Goal: Transaction & Acquisition: Purchase product/service

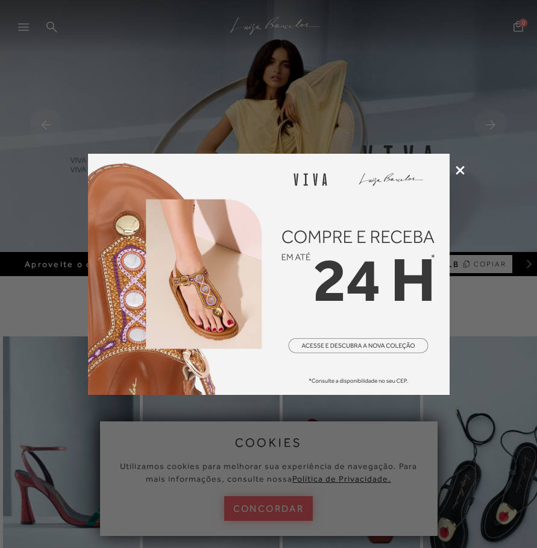
click at [456, 172] on icon at bounding box center [460, 170] width 9 height 9
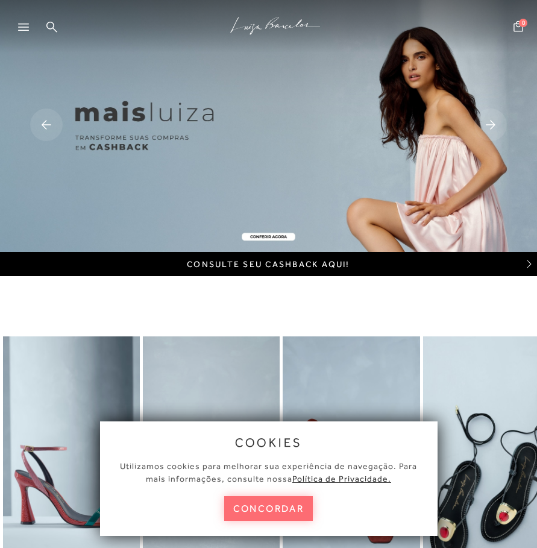
click at [276, 510] on button "concordar" at bounding box center [268, 508] width 89 height 25
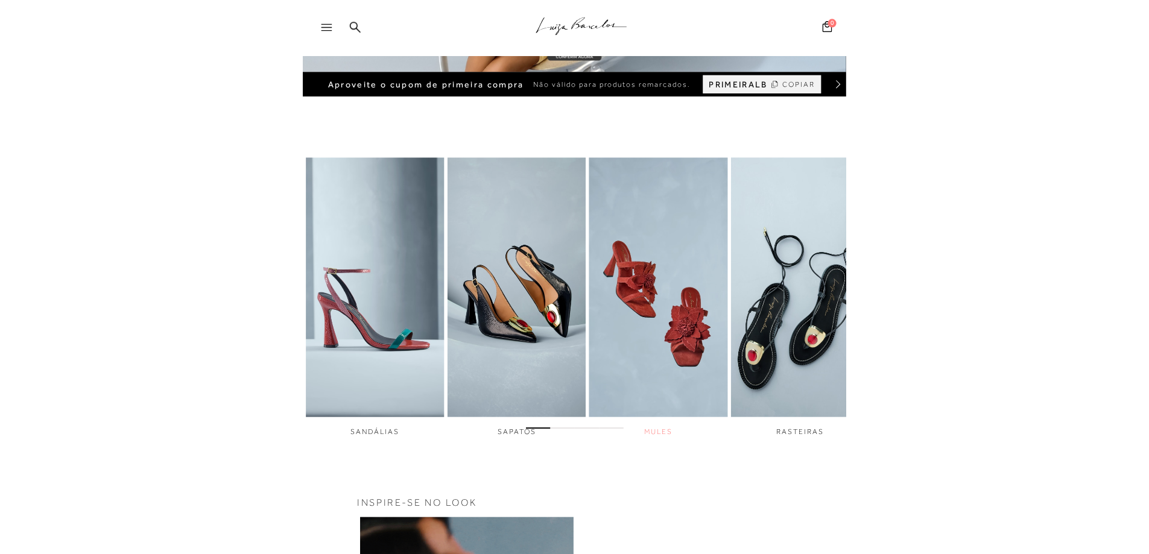
scroll to position [241, 0]
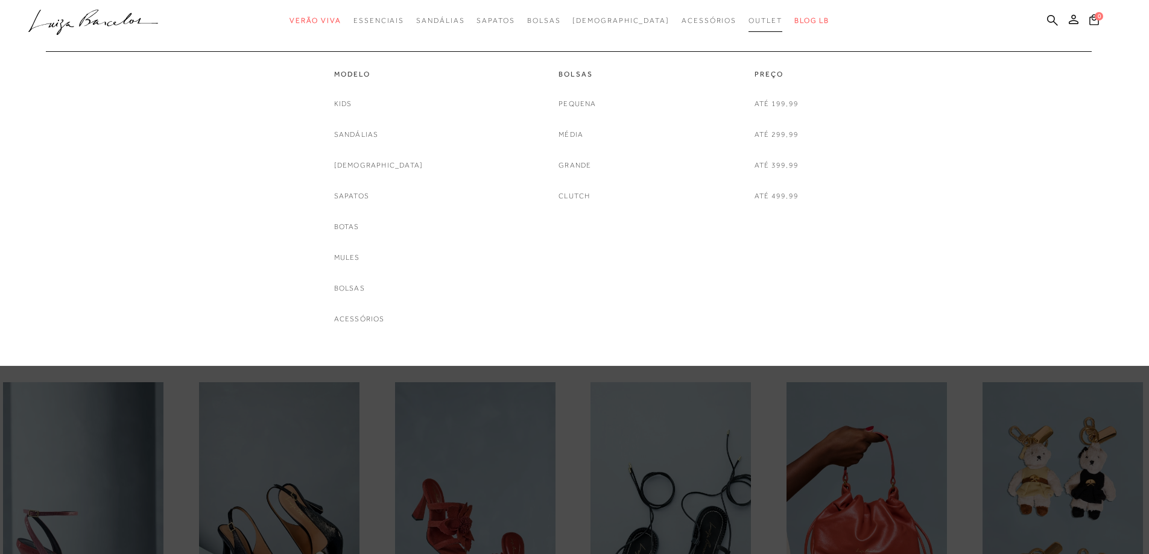
click at [537, 21] on span "Outlet" at bounding box center [765, 20] width 34 height 8
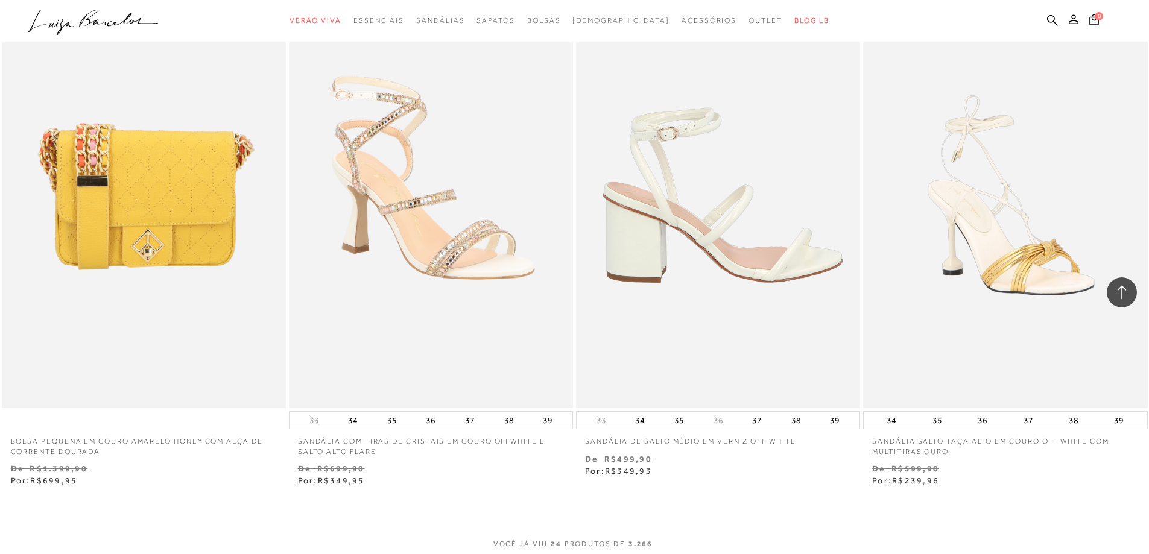
scroll to position [2714, 0]
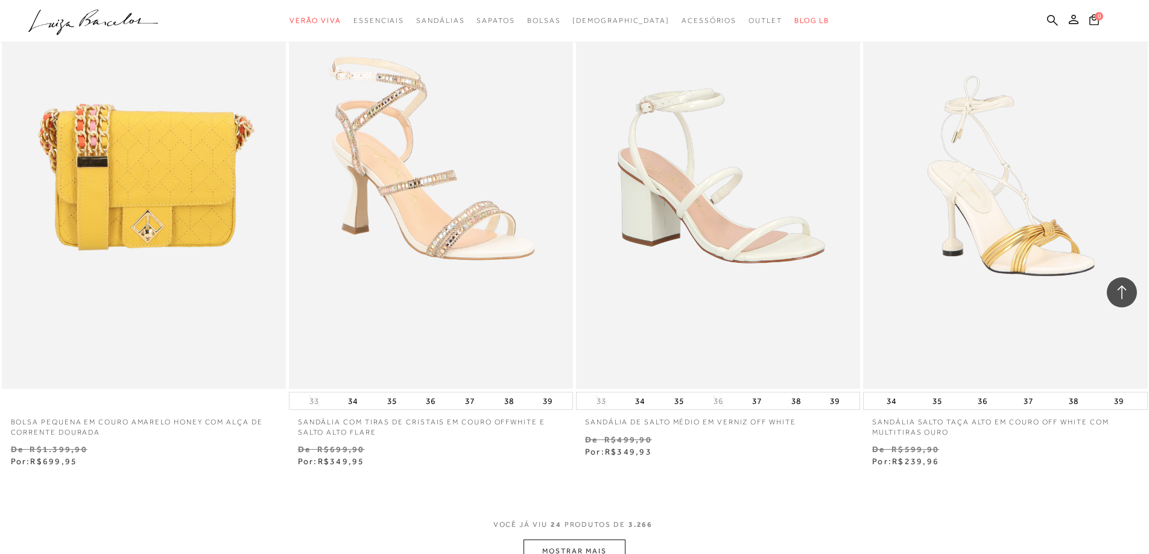
drag, startPoint x: 625, startPoint y: 414, endPoint x: 719, endPoint y: 510, distance: 133.9
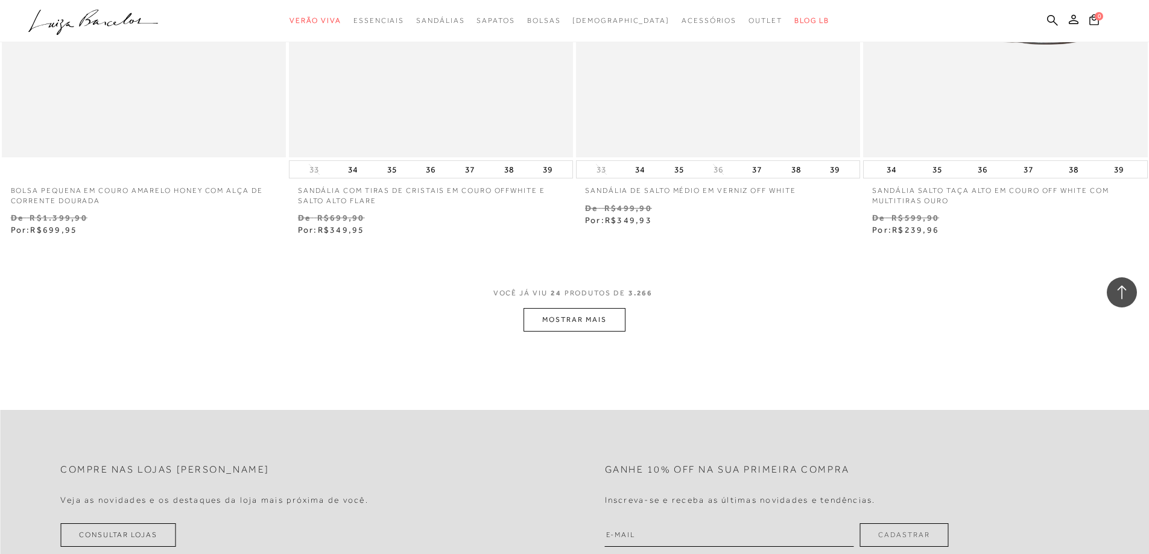
scroll to position [2955, 0]
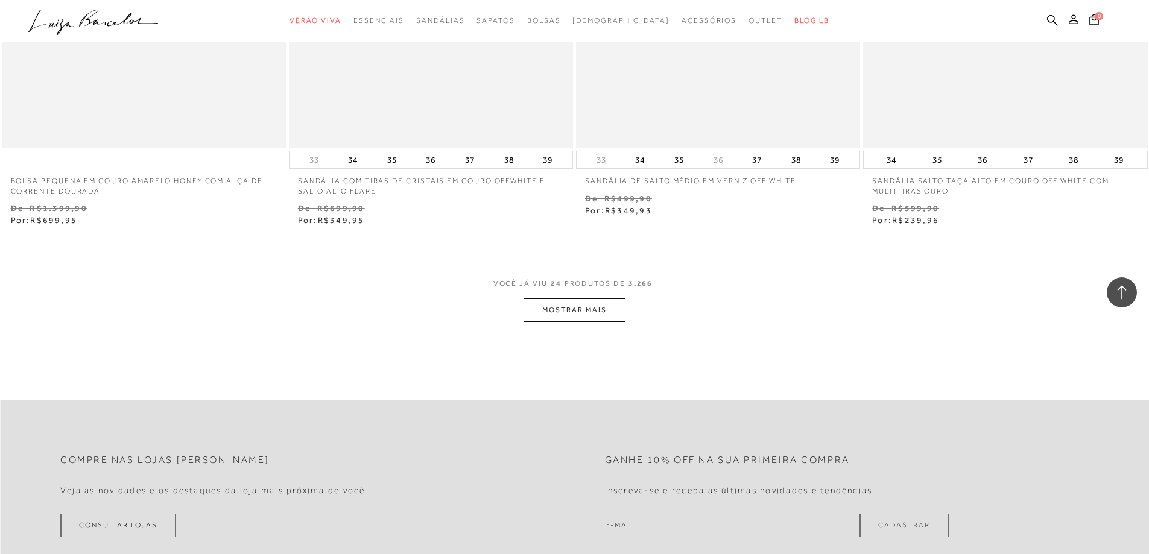
click at [537, 317] on button "MOSTRAR MAIS" at bounding box center [573, 311] width 101 height 24
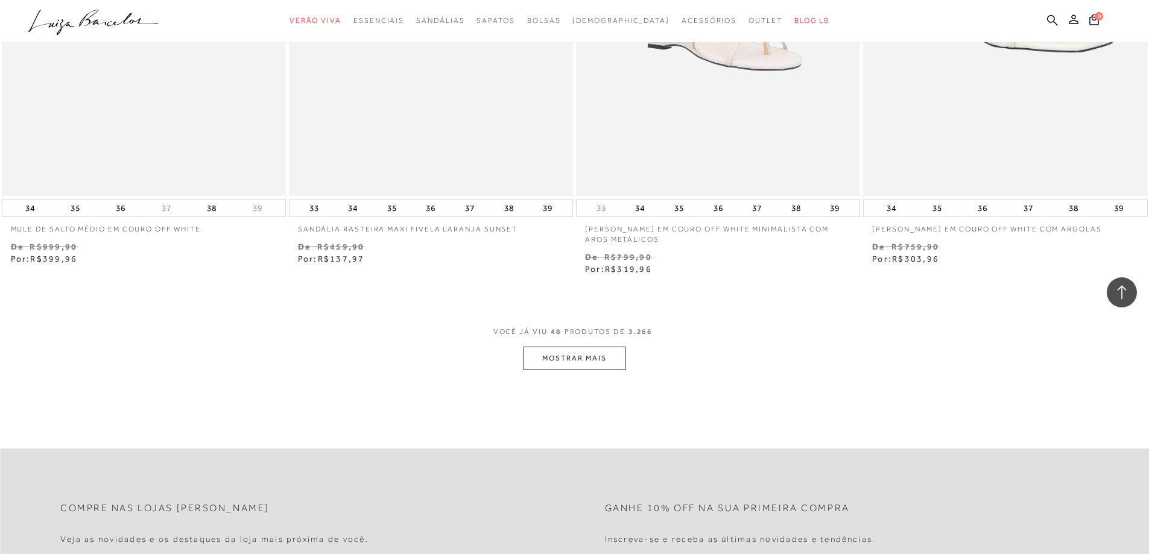
scroll to position [5970, 0]
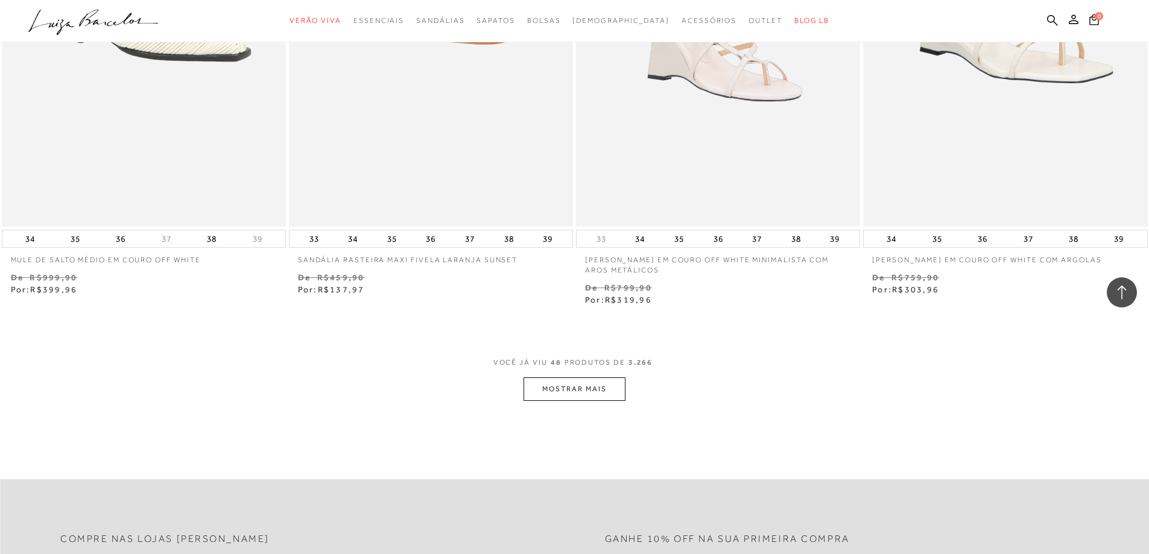
click at [537, 385] on button "MOSTRAR MAIS" at bounding box center [573, 390] width 101 height 24
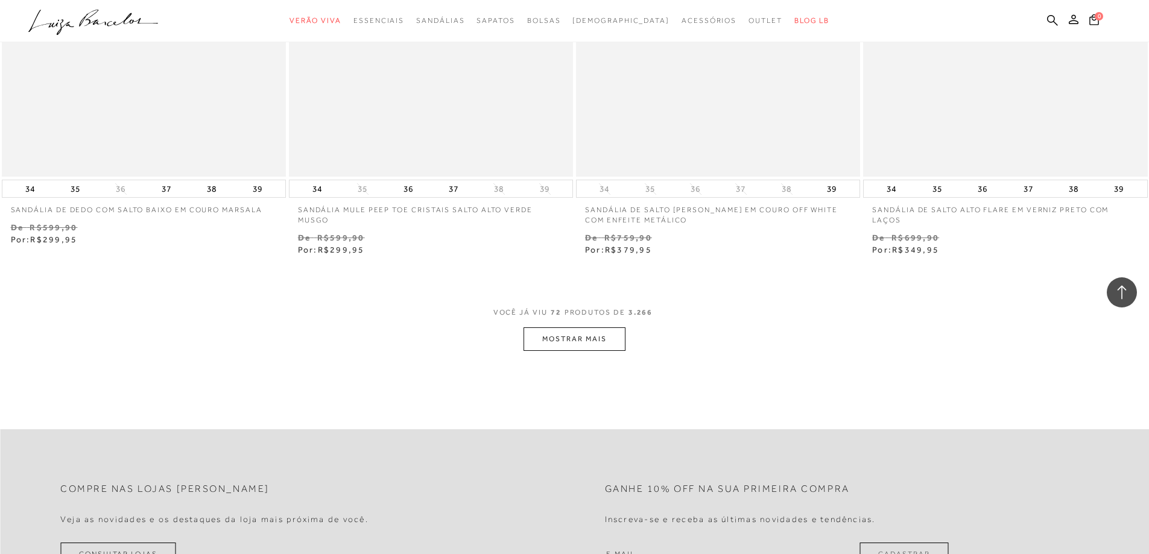
scroll to position [9106, 0]
click at [537, 343] on button "MOSTRAR MAIS" at bounding box center [573, 338] width 101 height 24
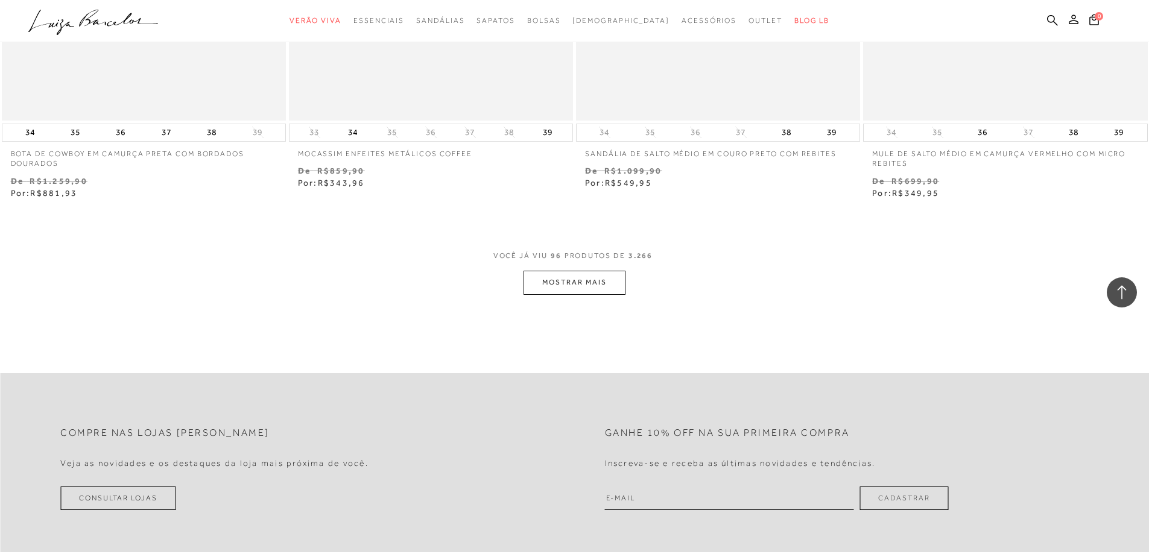
scroll to position [12363, 0]
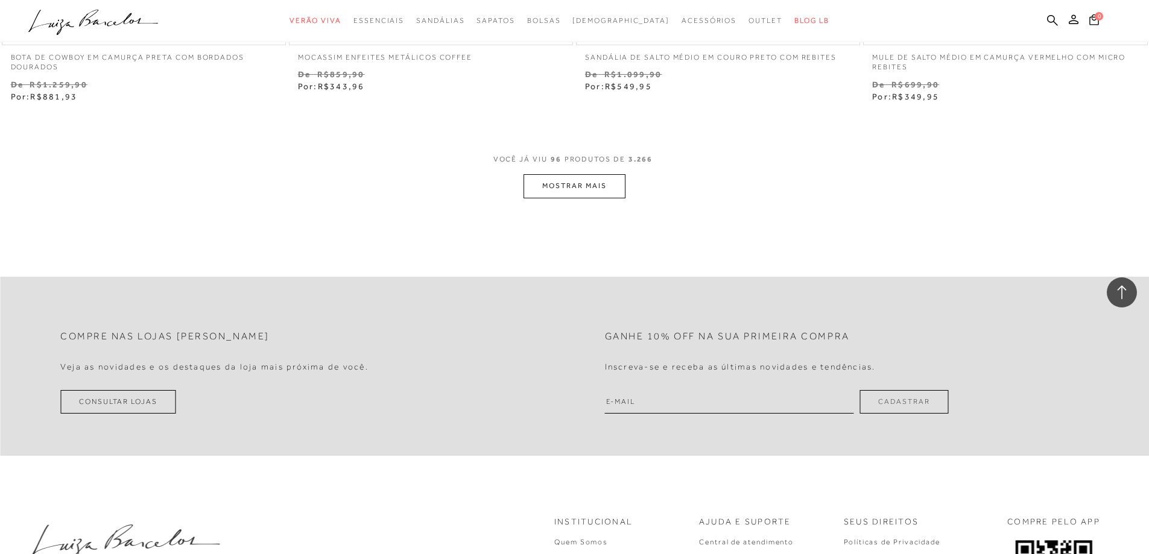
click at [537, 194] on button "MOSTRAR MAIS" at bounding box center [573, 186] width 101 height 24
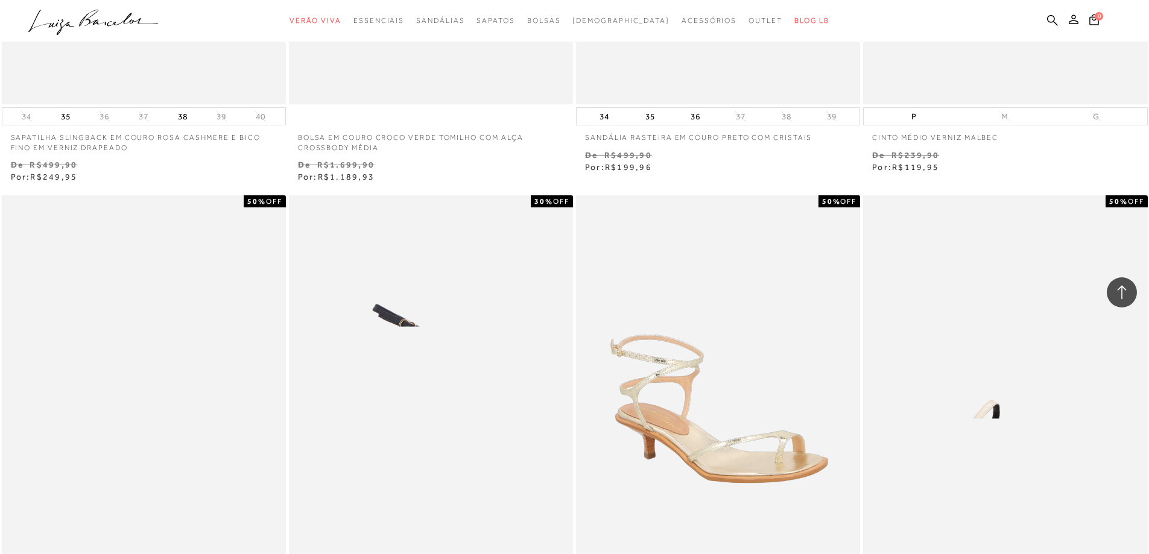
scroll to position [14353, 0]
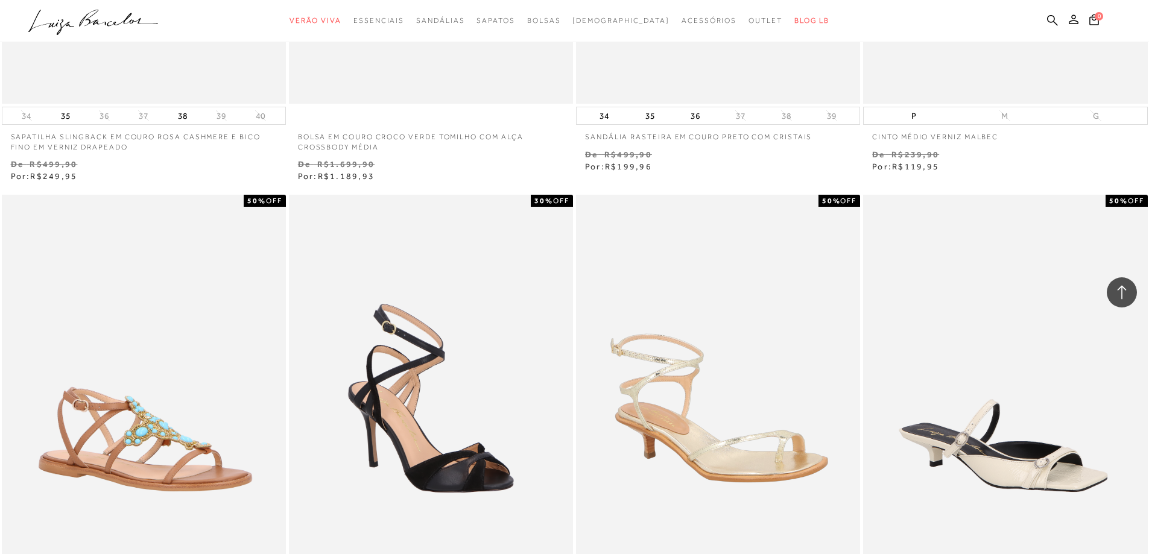
click at [485, 166] on p "De R$1.699,90" at bounding box center [431, 164] width 266 height 13
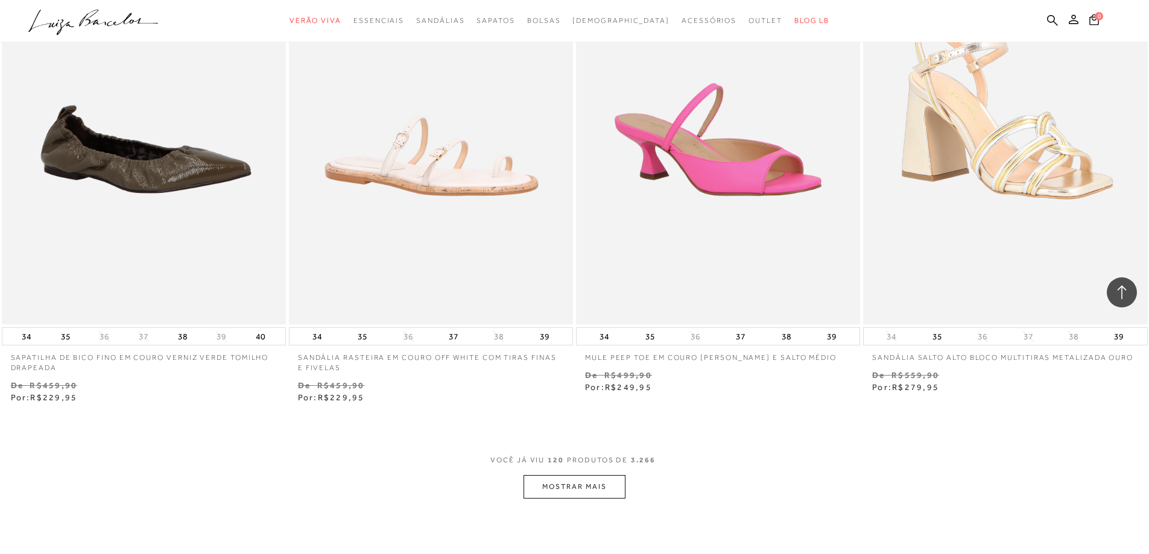
scroll to position [15198, 0]
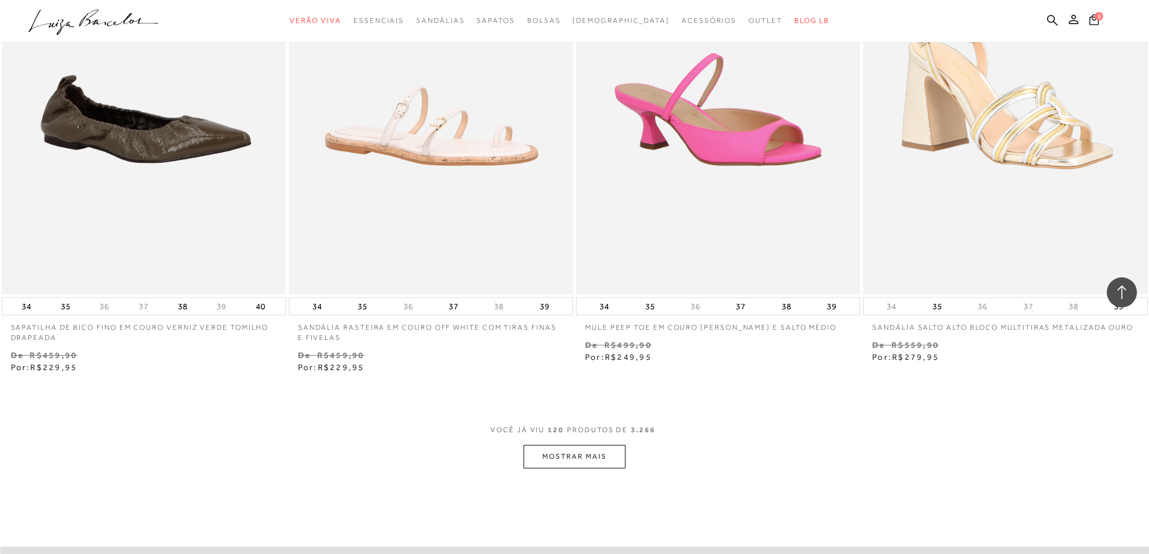
click at [537, 464] on button "MOSTRAR MAIS" at bounding box center [573, 457] width 101 height 24
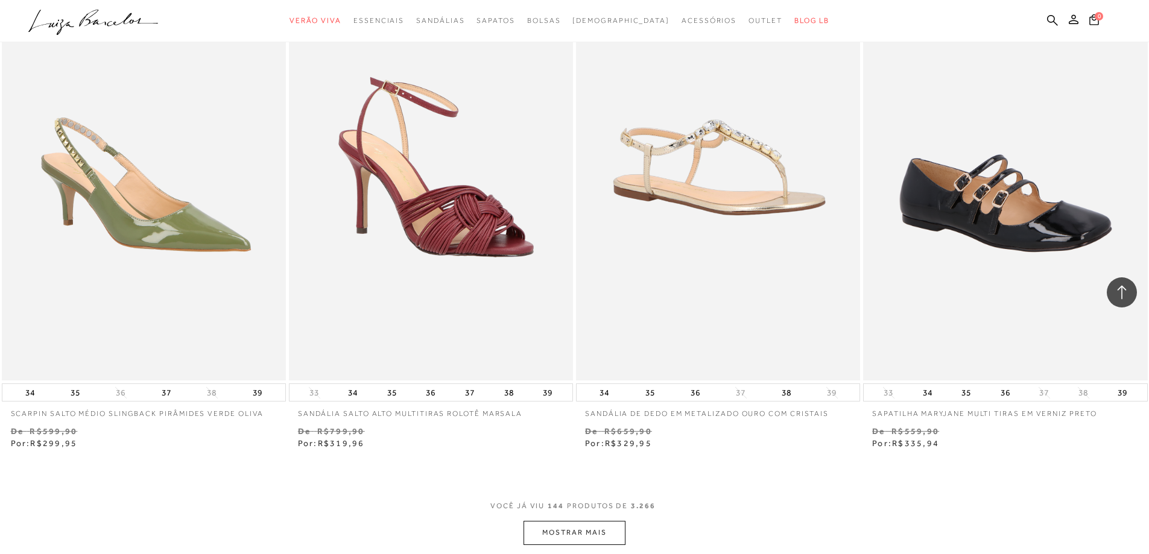
scroll to position [18454, 0]
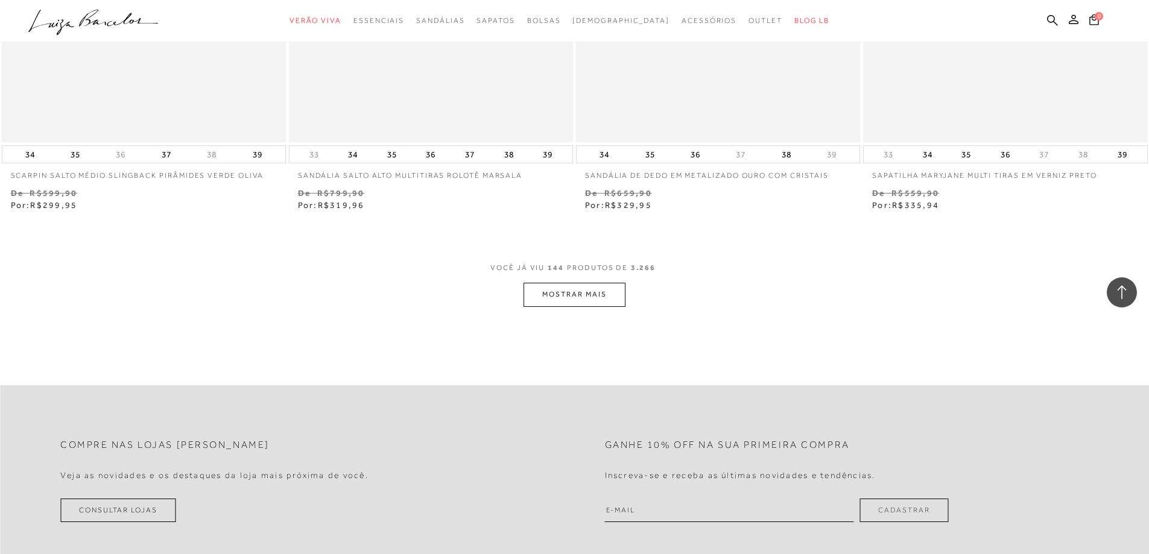
click at [537, 301] on button "MOSTRAR MAIS" at bounding box center [573, 295] width 101 height 24
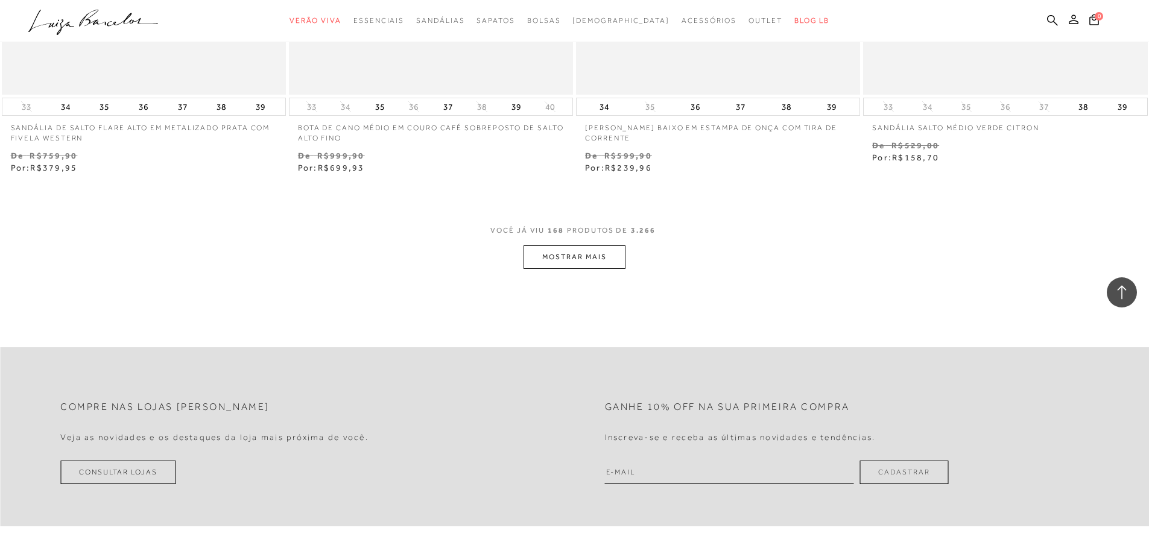
scroll to position [21590, 0]
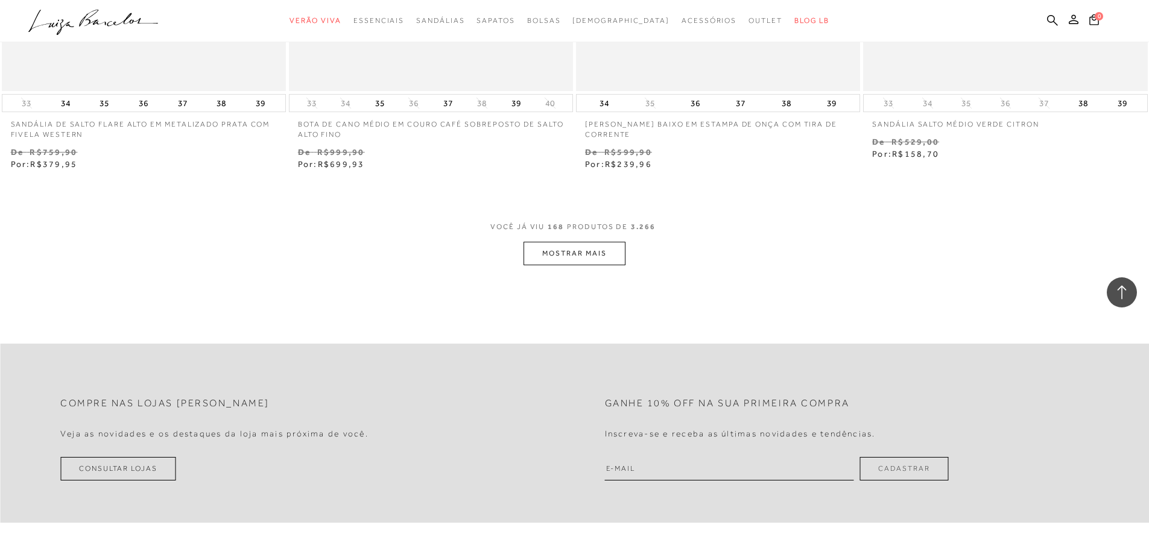
click at [537, 260] on button "MOSTRAR MAIS" at bounding box center [573, 254] width 101 height 24
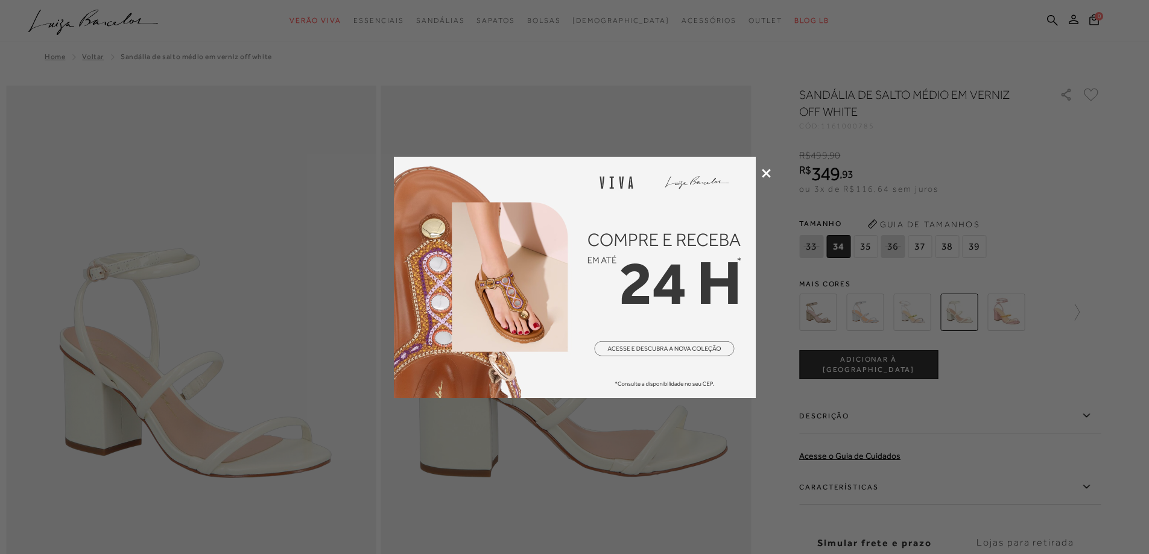
click at [765, 171] on icon at bounding box center [766, 173] width 9 height 9
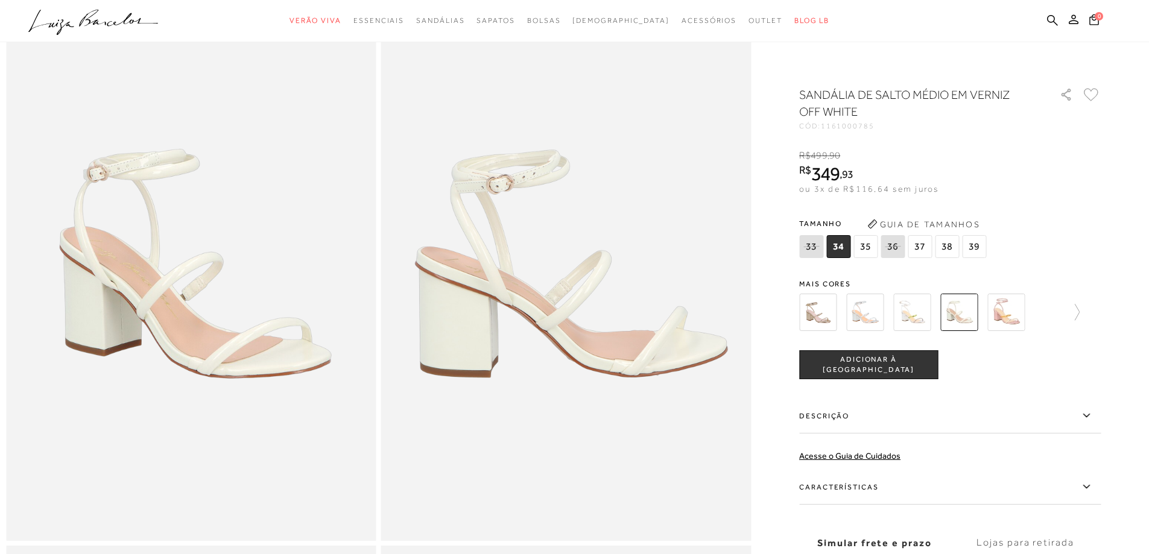
scroll to position [121, 0]
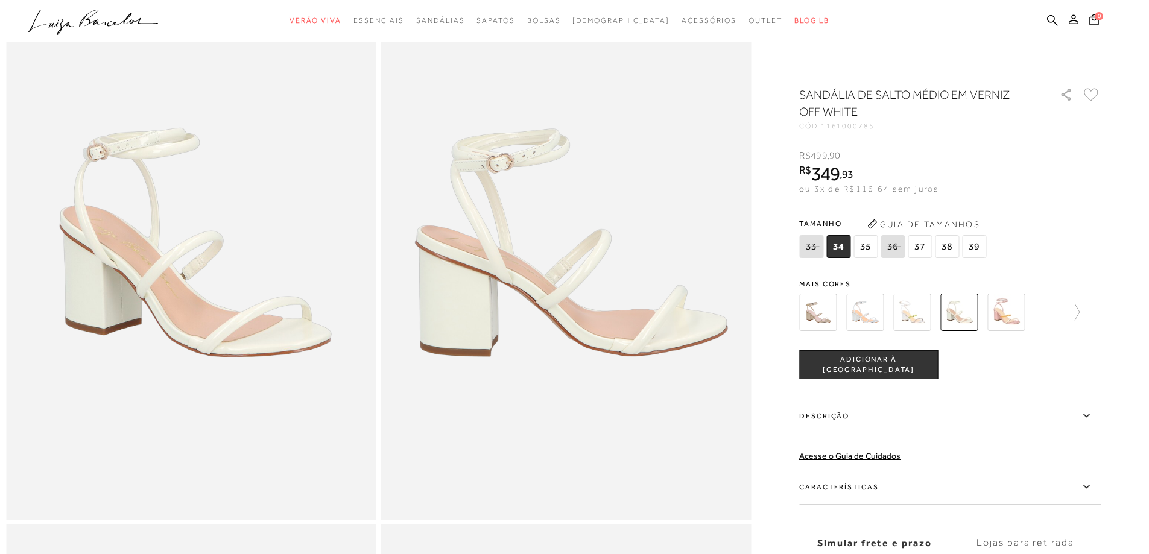
click at [931, 245] on span "37" at bounding box center [920, 246] width 24 height 23
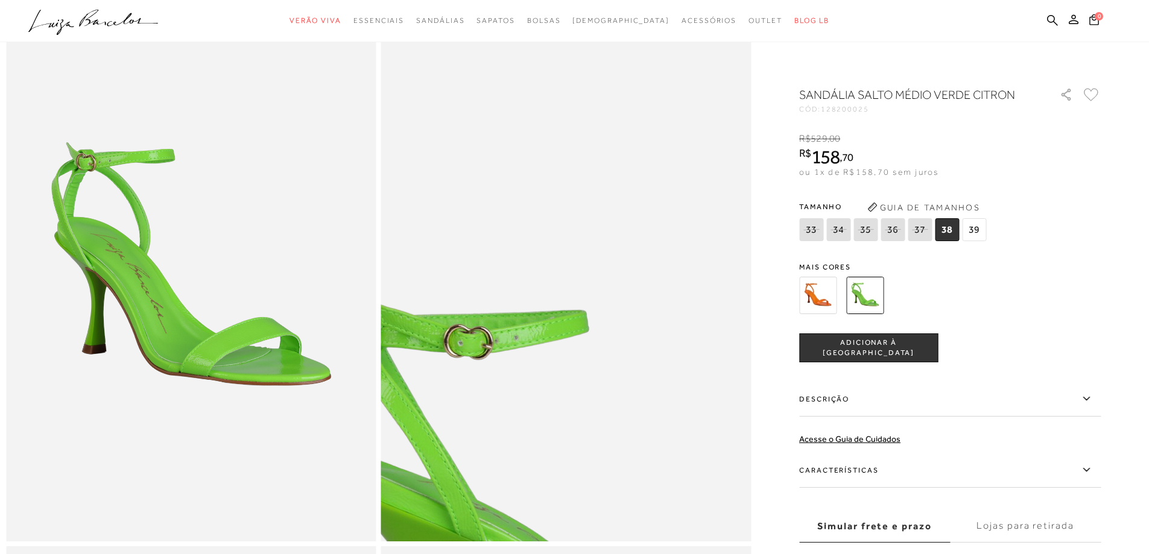
scroll to position [121, 0]
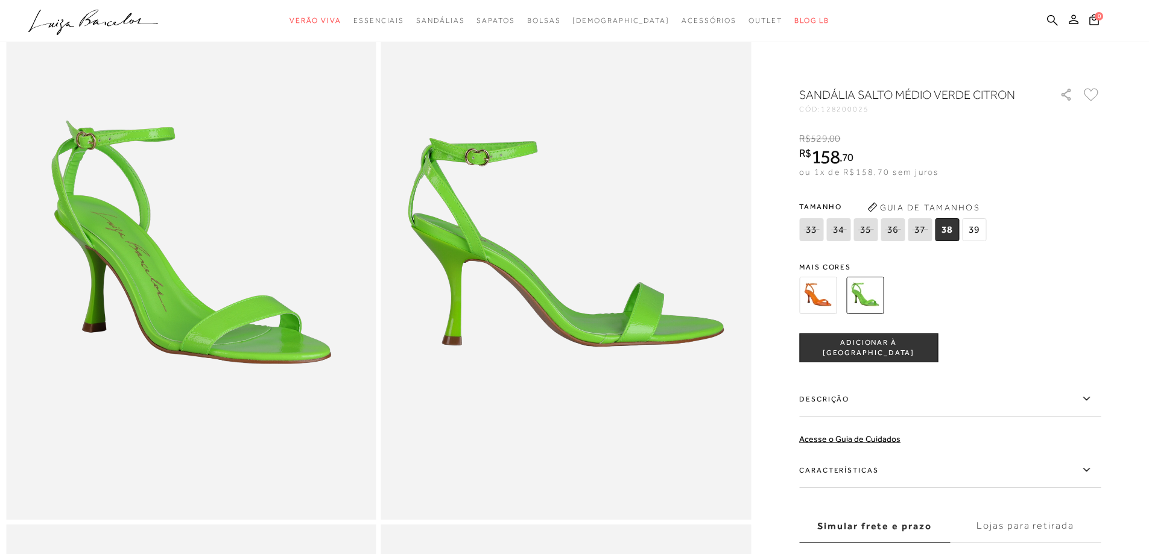
click at [820, 297] on img at bounding box center [817, 295] width 37 height 37
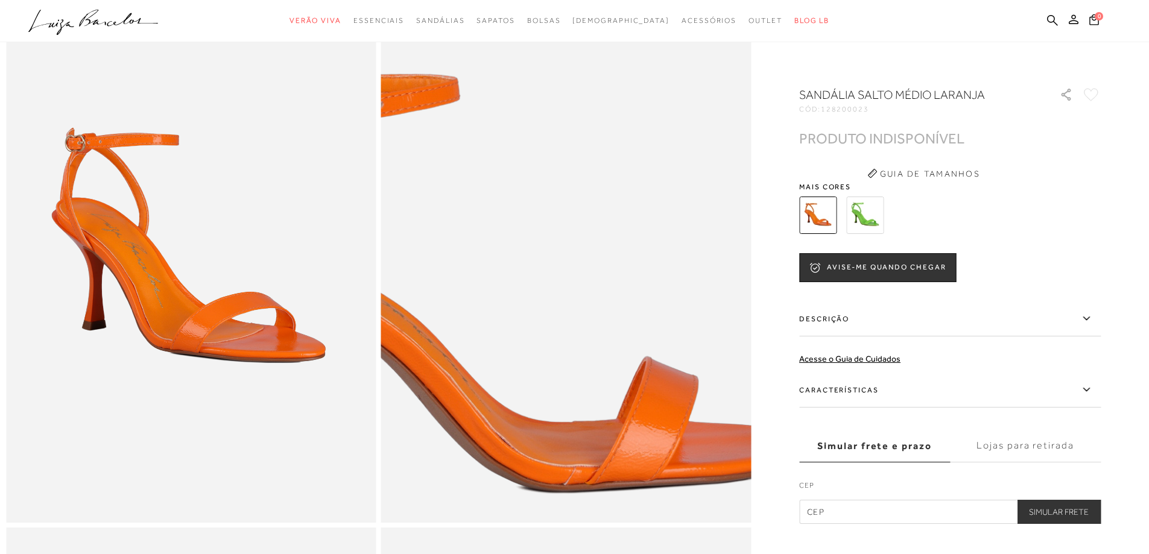
scroll to position [121, 0]
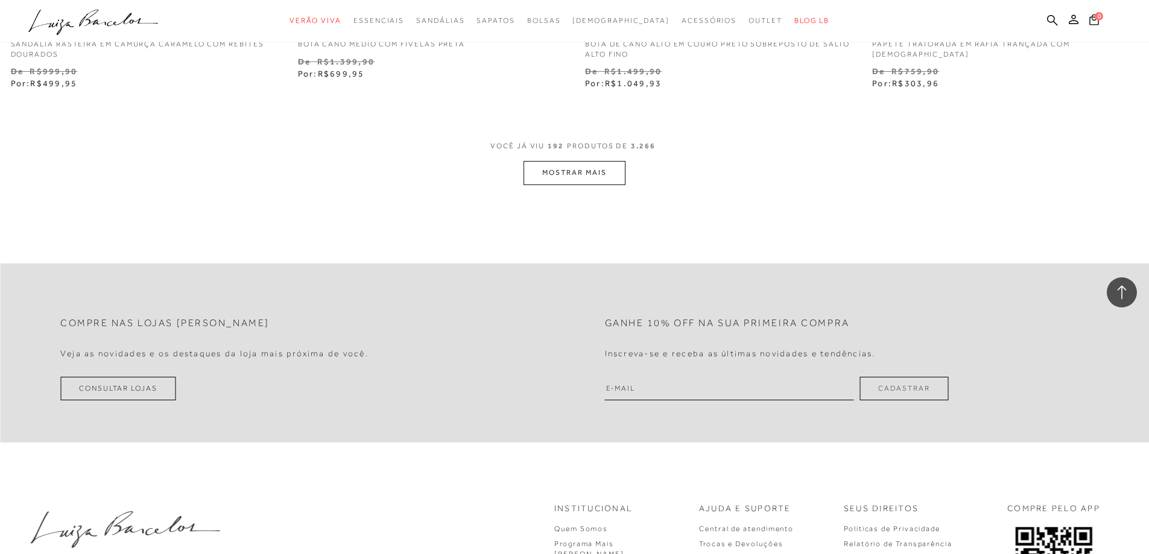
scroll to position [24787, 0]
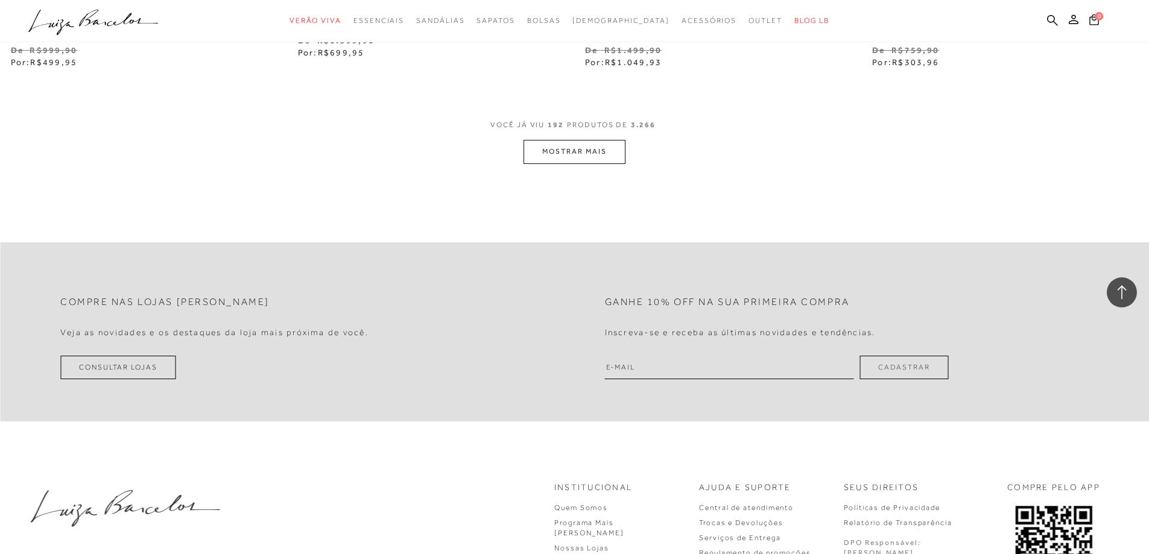
click at [550, 157] on button "MOSTRAR MAIS" at bounding box center [573, 152] width 101 height 24
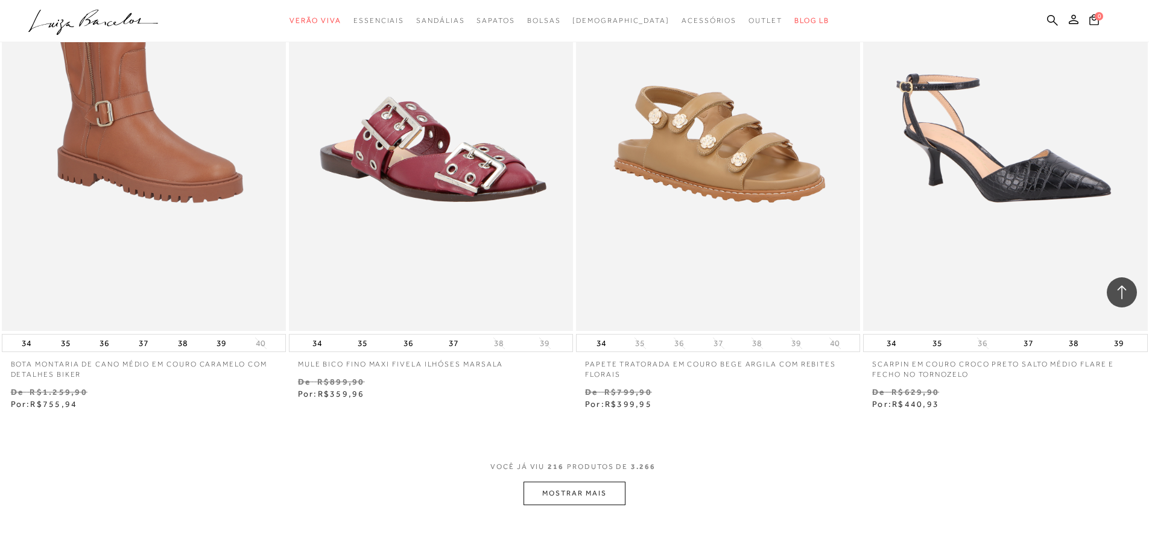
scroll to position [27621, 0]
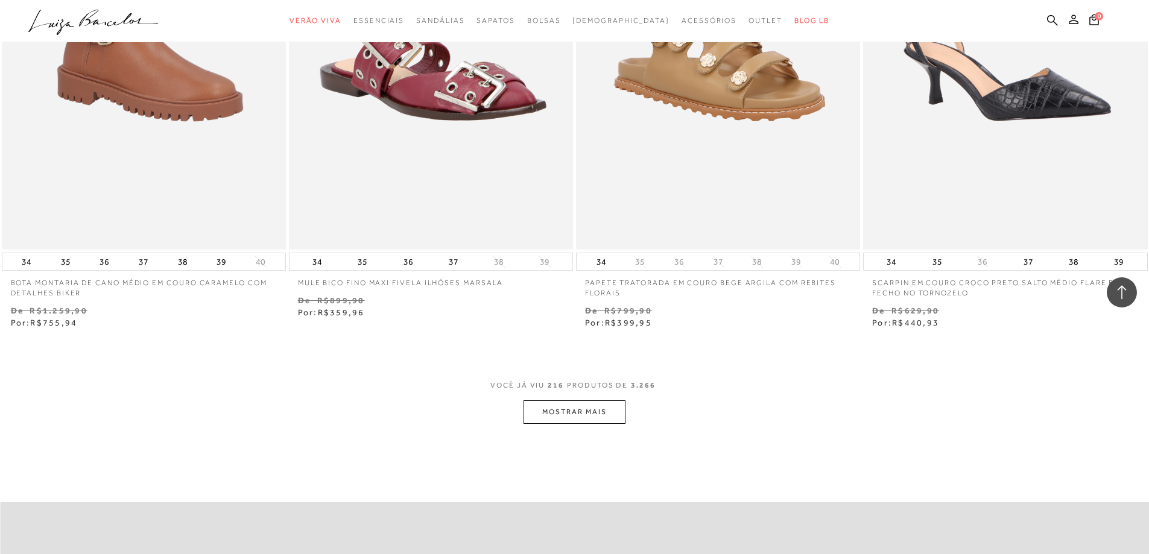
click at [578, 412] on button "MOSTRAR MAIS" at bounding box center [573, 412] width 101 height 24
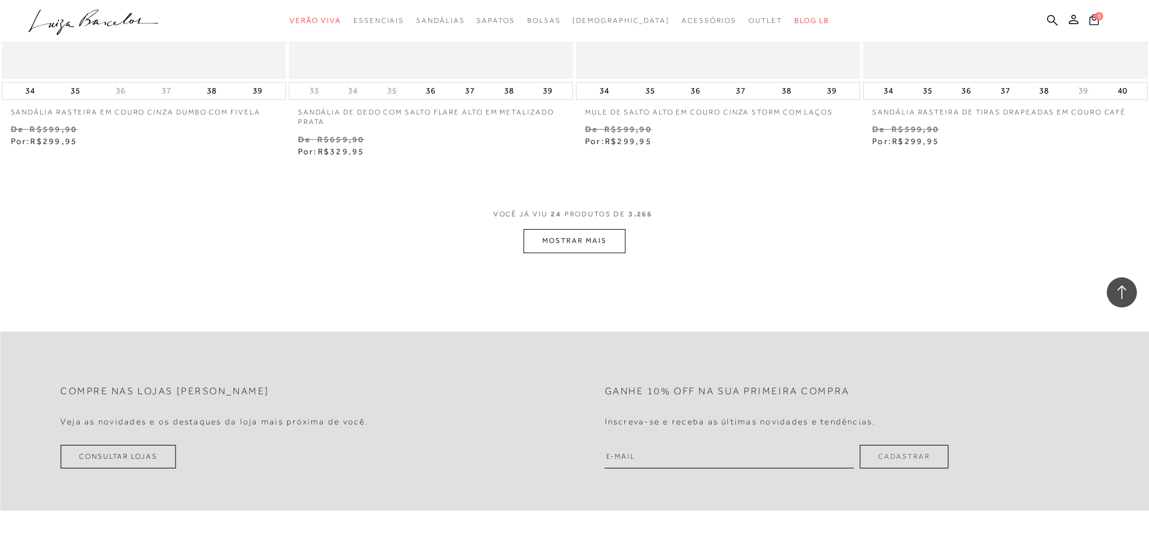
scroll to position [30899, 0]
click at [557, 238] on button "MOSTRAR MAIS" at bounding box center [573, 239] width 101 height 24
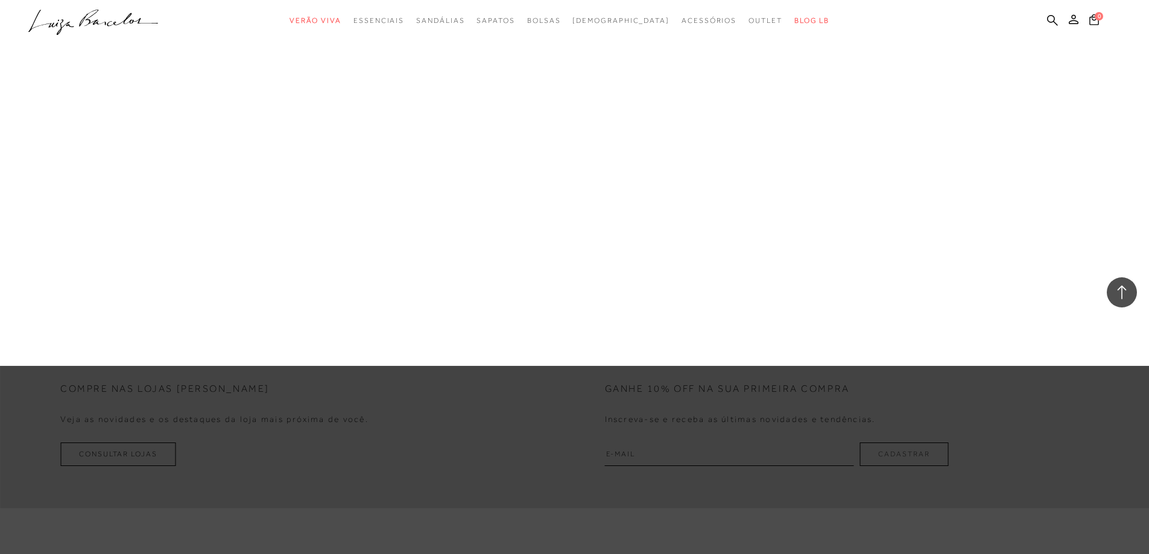
click at [456, 478] on div at bounding box center [574, 277] width 1149 height 554
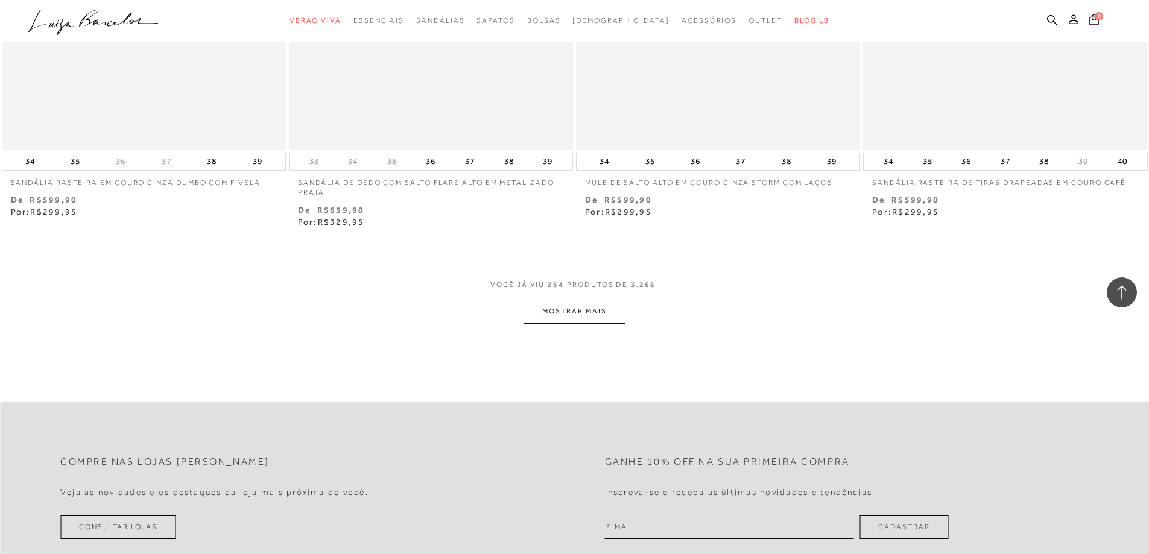
scroll to position [30641, 0]
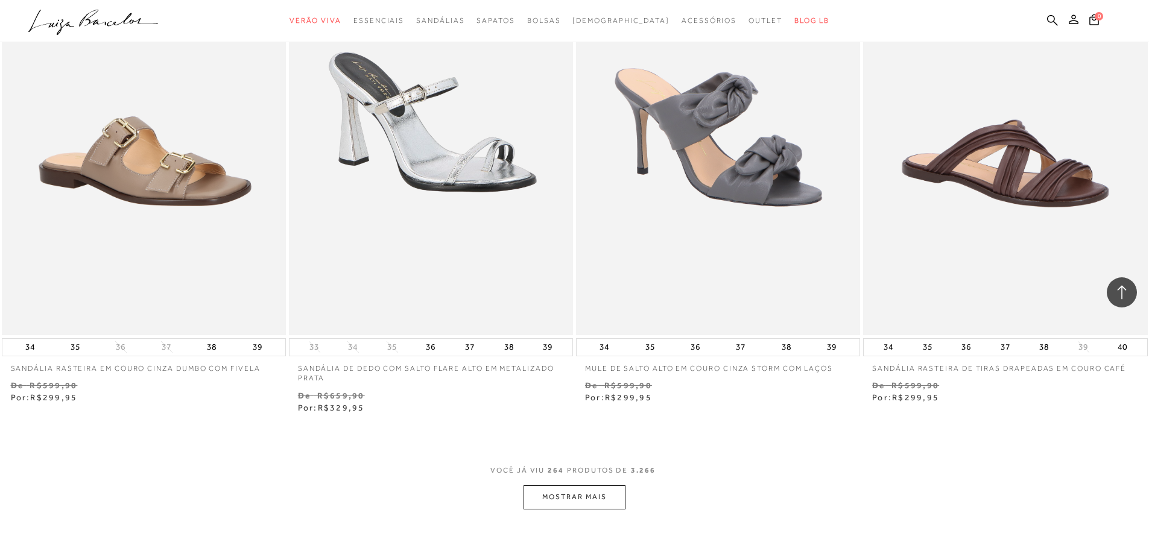
click at [581, 501] on button "MOSTRAR MAIS" at bounding box center [573, 497] width 101 height 24
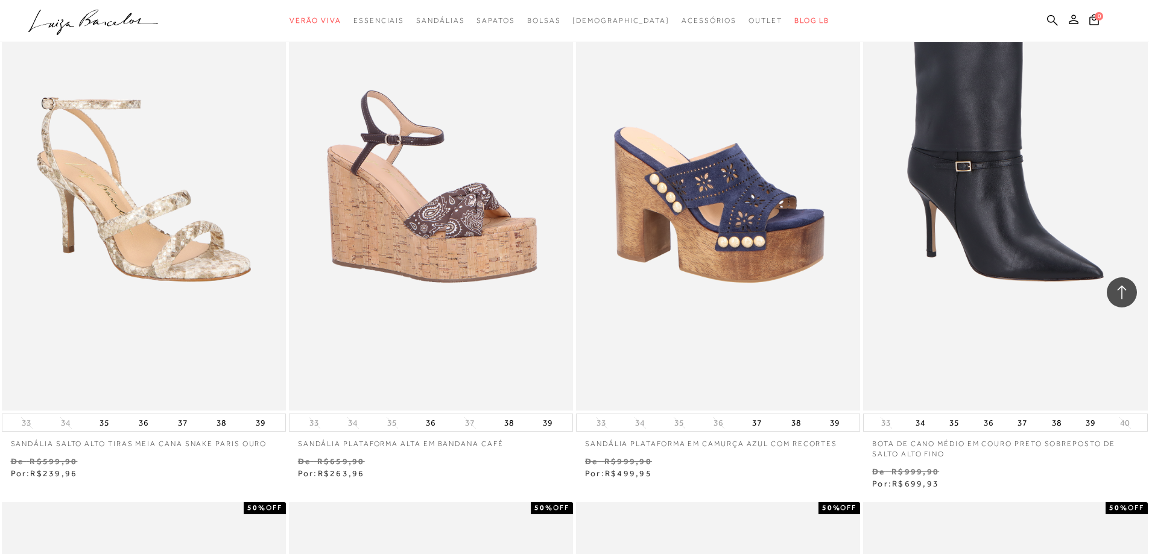
scroll to position [28530, 0]
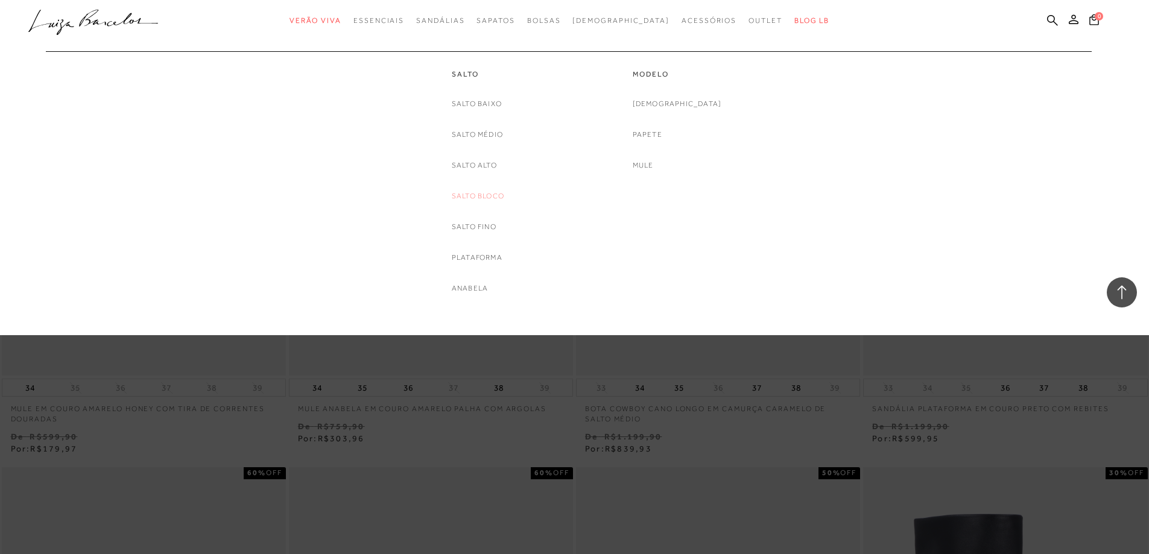
click at [474, 199] on link "Salto Bloco" at bounding box center [478, 196] width 52 height 13
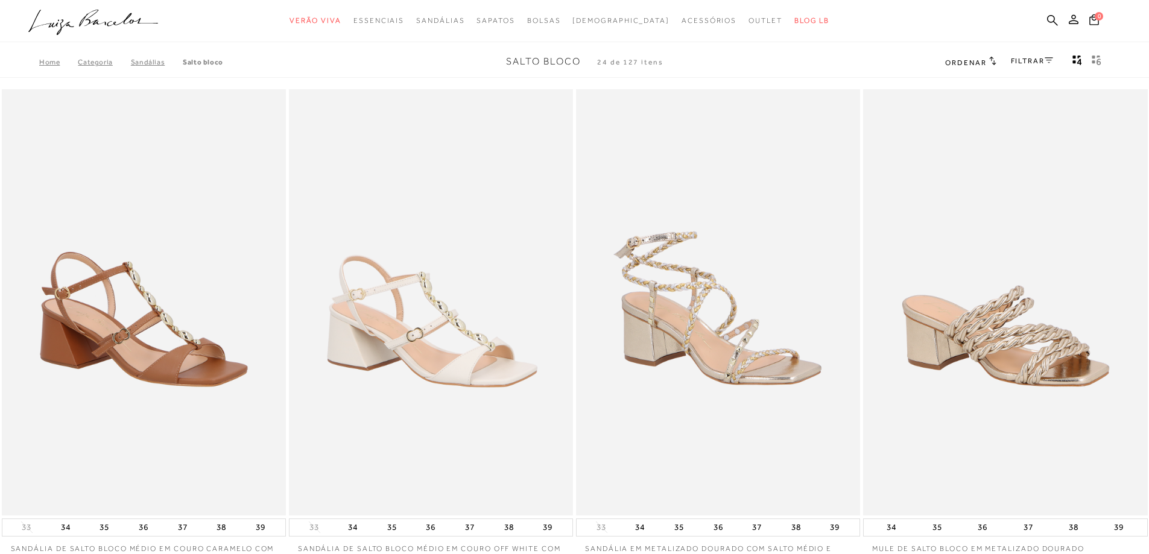
click at [1026, 69] on div "FILTRAR" at bounding box center [1032, 62] width 42 height 16
click at [1031, 66] on div "FILTRAR" at bounding box center [1032, 62] width 42 height 16
click at [1048, 61] on icon at bounding box center [1049, 60] width 8 height 6
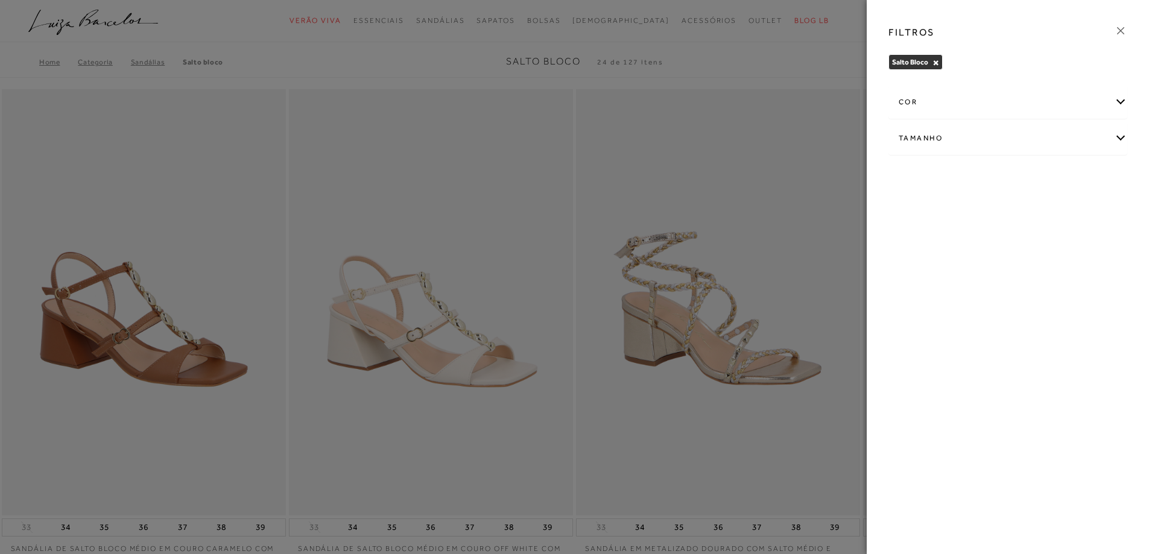
click at [934, 106] on div "cor" at bounding box center [1008, 102] width 238 height 32
click at [943, 173] on label "BRANCO" at bounding box center [924, 173] width 51 height 26
click at [908, 173] on input "BRANCO" at bounding box center [902, 175] width 12 height 12
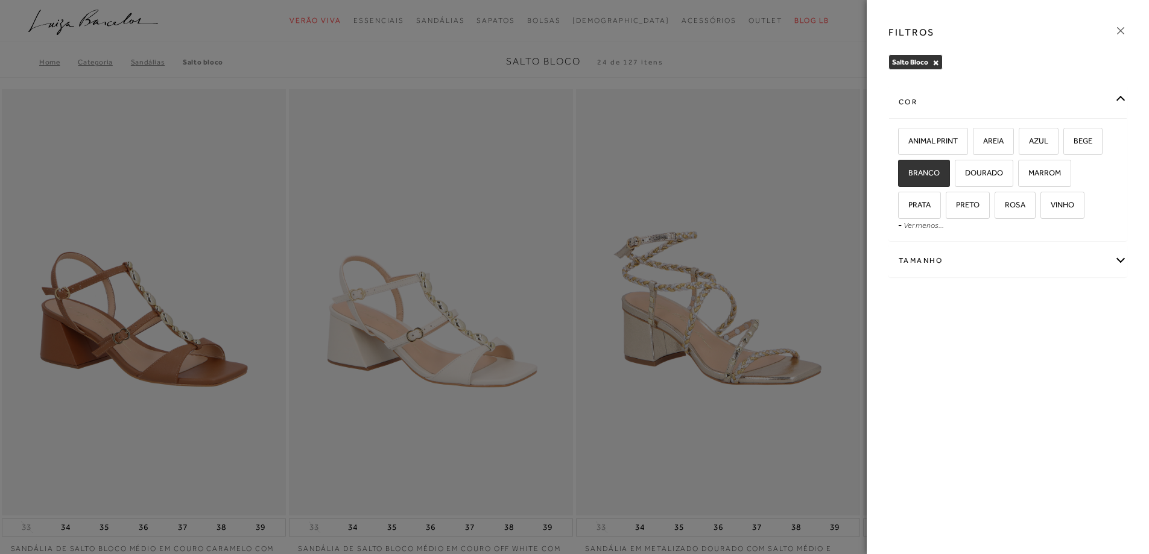
checkbox input "true"
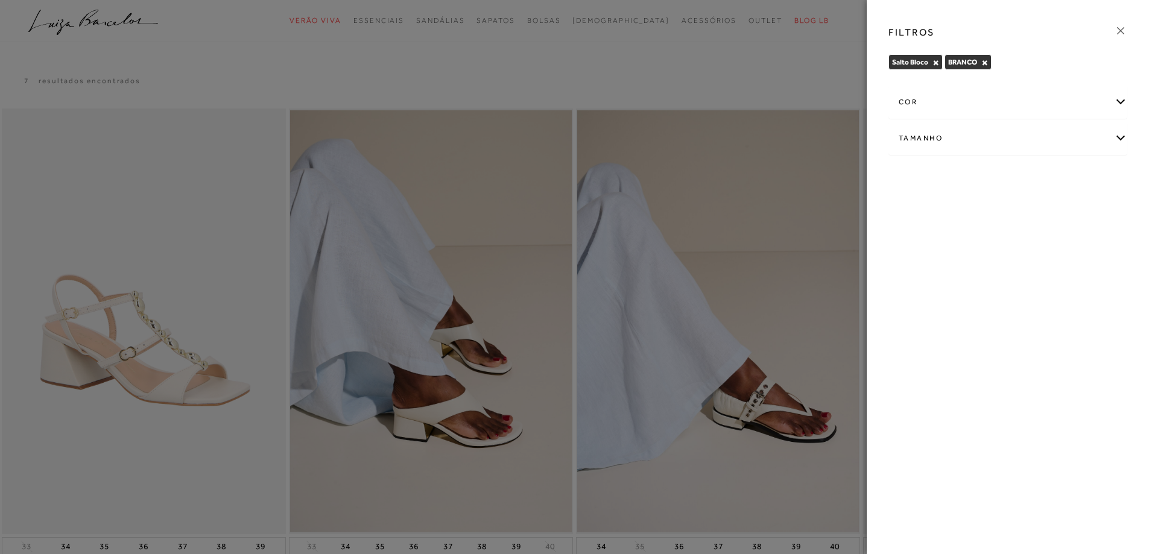
click at [1119, 38] on link at bounding box center [1120, 32] width 13 height 17
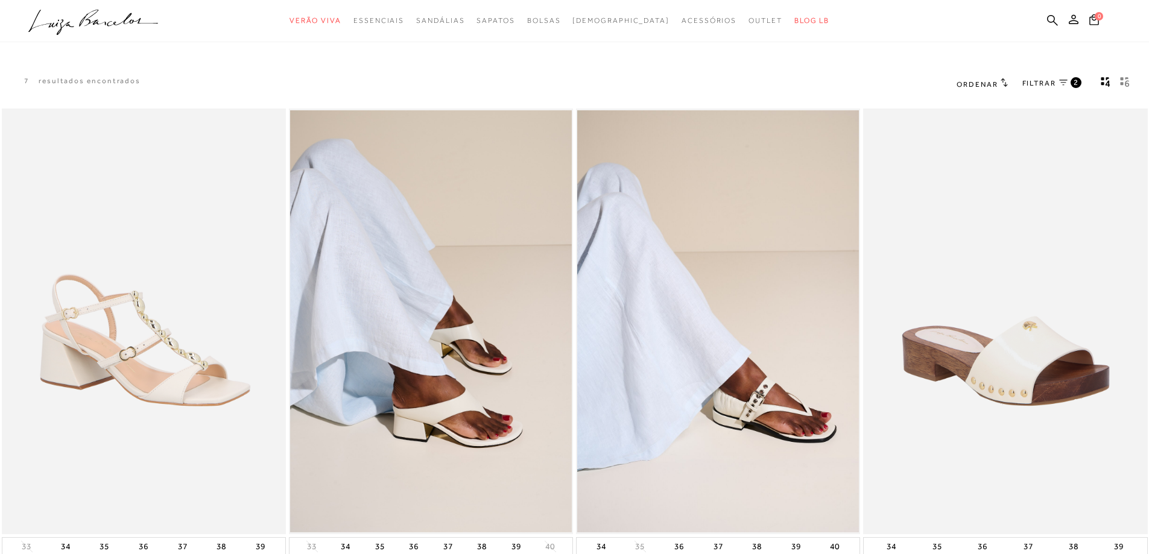
click at [1069, 88] on link "FILTRAR 2" at bounding box center [1051, 83] width 59 height 13
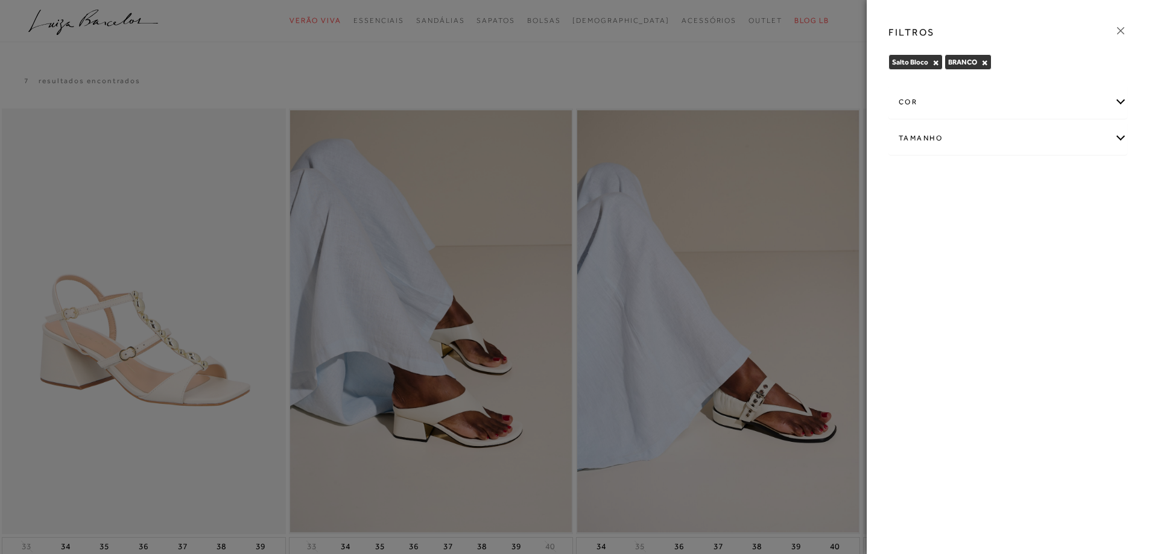
click at [989, 61] on div "BRANCO ×" at bounding box center [967, 62] width 47 height 16
click at [985, 62] on button "×" at bounding box center [984, 62] width 7 height 8
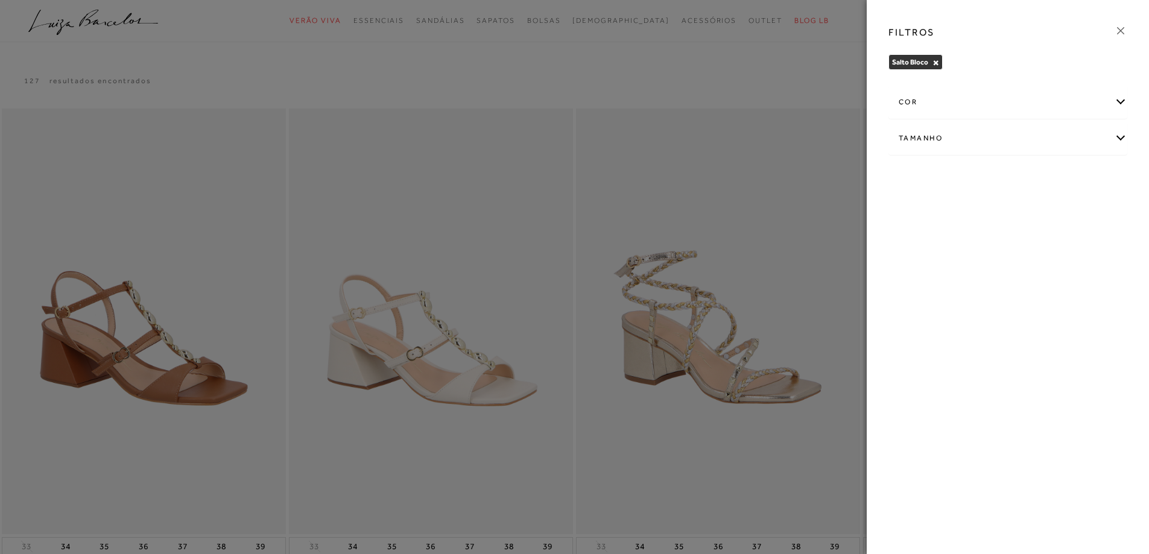
click at [949, 103] on div "cor" at bounding box center [1008, 102] width 238 height 32
click at [929, 227] on link "Ver menos..." at bounding box center [923, 225] width 40 height 9
click at [929, 227] on link "Ver mais..." at bounding box center [921, 225] width 33 height 9
click at [1086, 141] on span "BEGE" at bounding box center [1078, 140] width 28 height 9
click at [1073, 141] on input "BEGE" at bounding box center [1067, 143] width 12 height 12
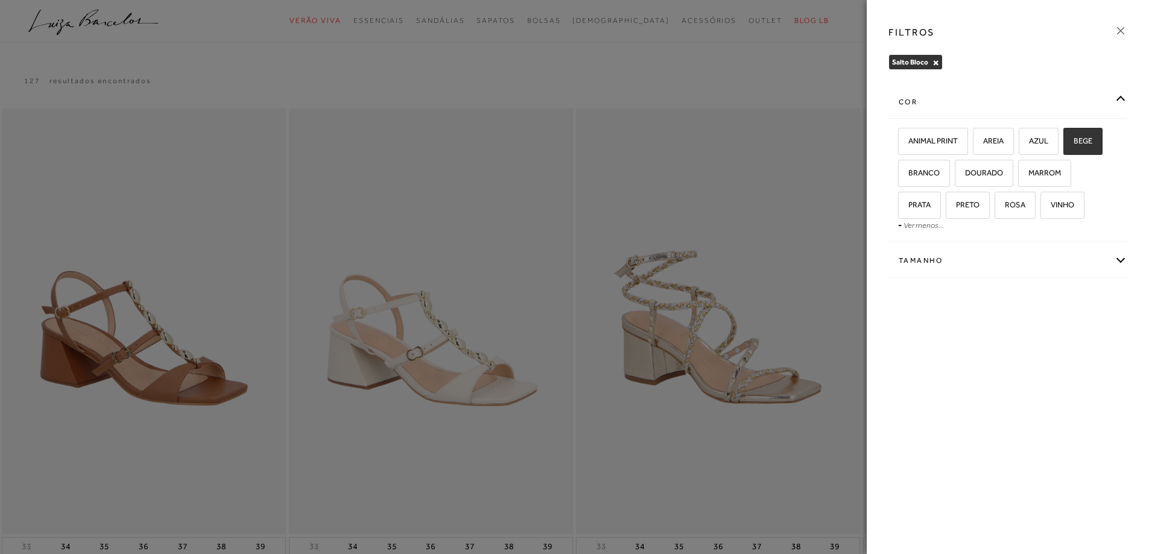
checkbox input "true"
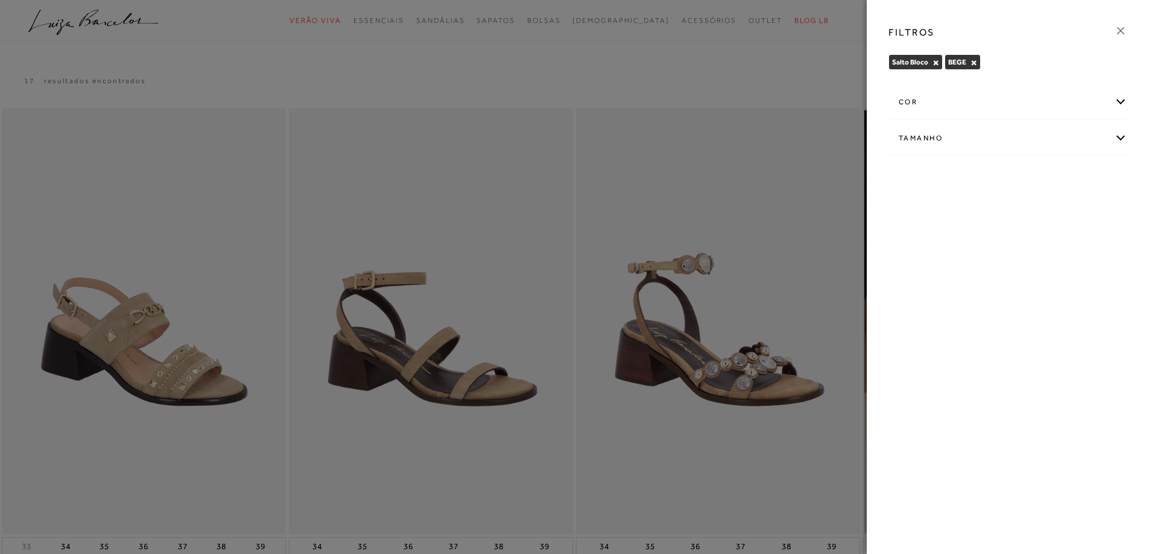
click at [1125, 25] on div "FILTROS" at bounding box center [1008, 32] width 258 height 31
click at [1125, 31] on icon at bounding box center [1120, 30] width 13 height 13
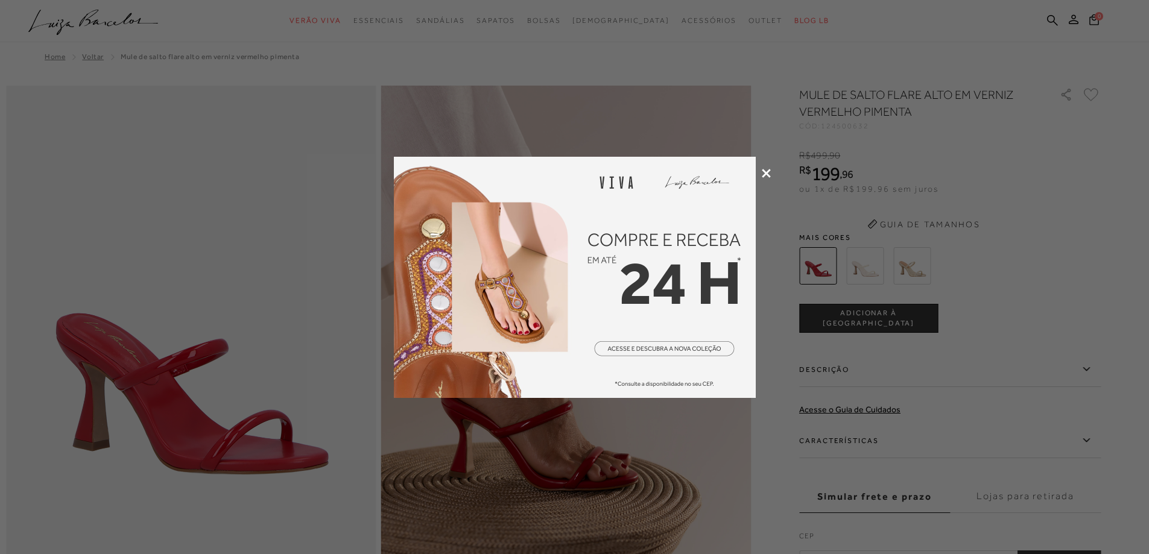
click at [767, 171] on icon at bounding box center [766, 173] width 9 height 9
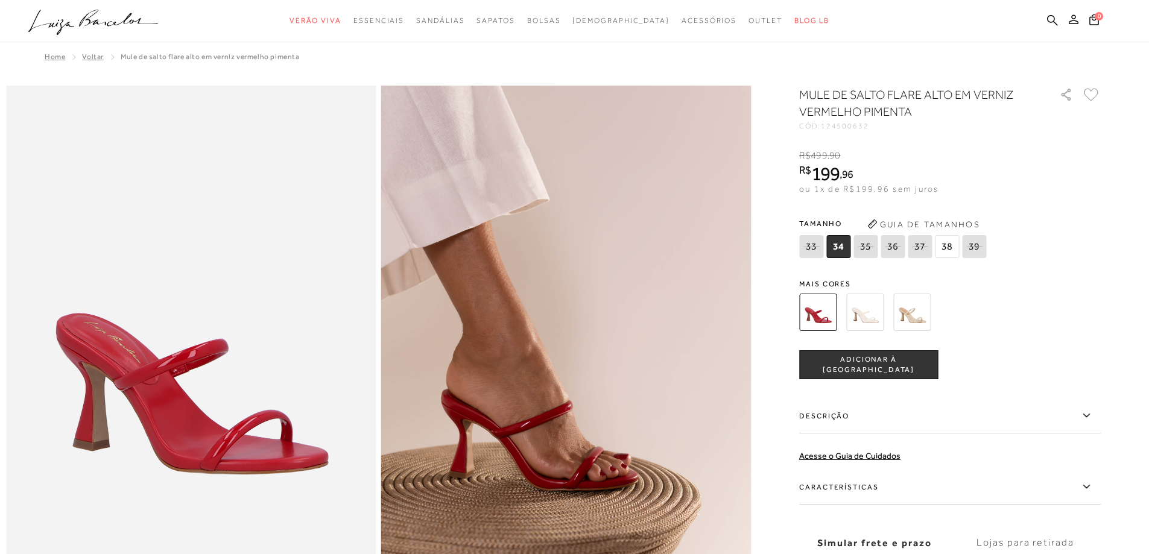
click at [880, 316] on img at bounding box center [864, 312] width 37 height 37
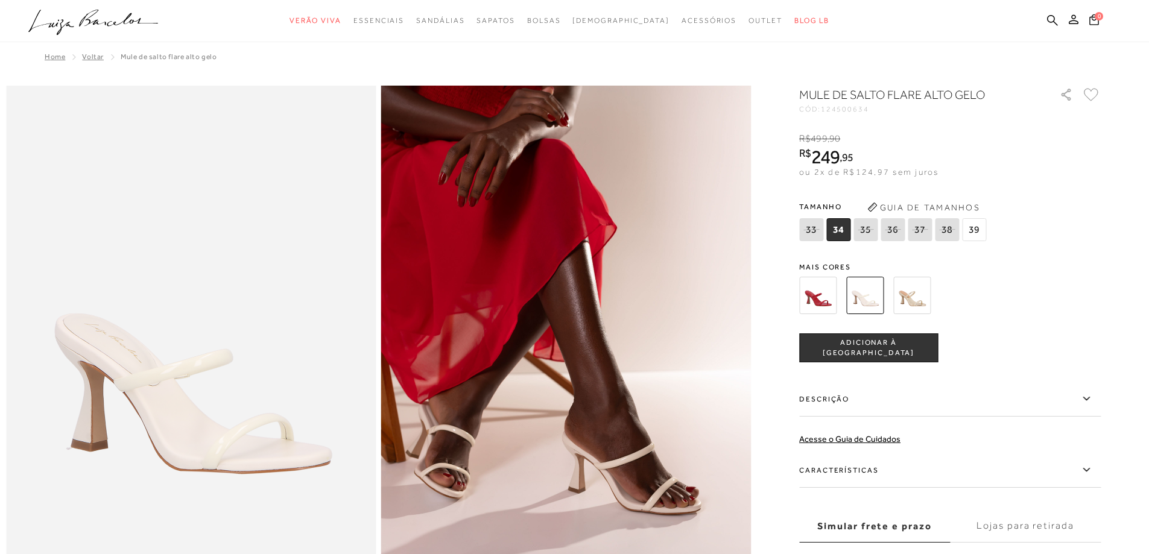
click at [910, 301] on img at bounding box center [911, 295] width 37 height 37
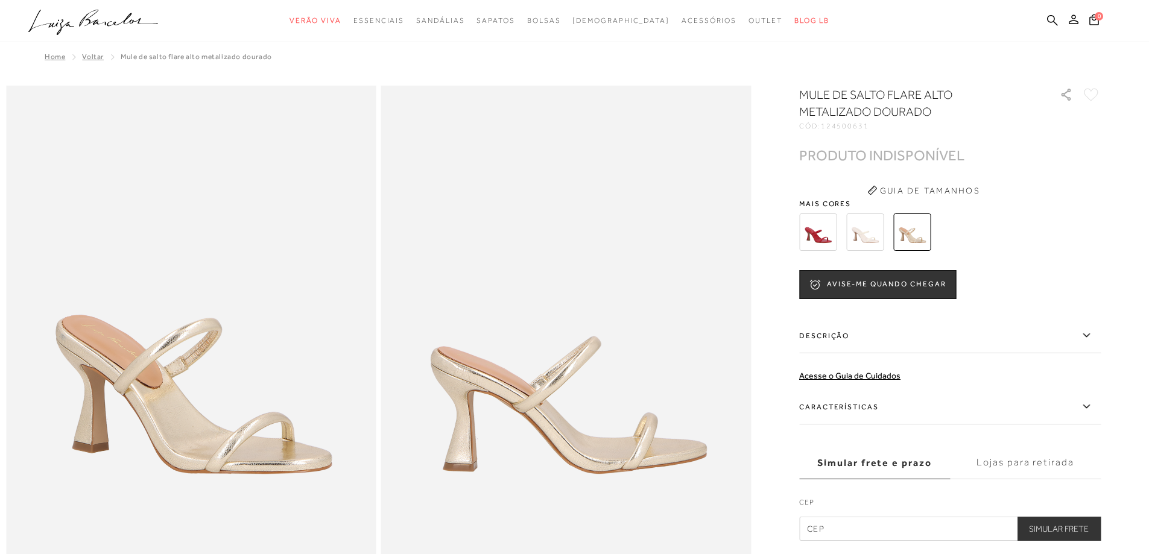
click at [816, 232] on img at bounding box center [817, 231] width 37 height 37
